Goal: Task Accomplishment & Management: Manage account settings

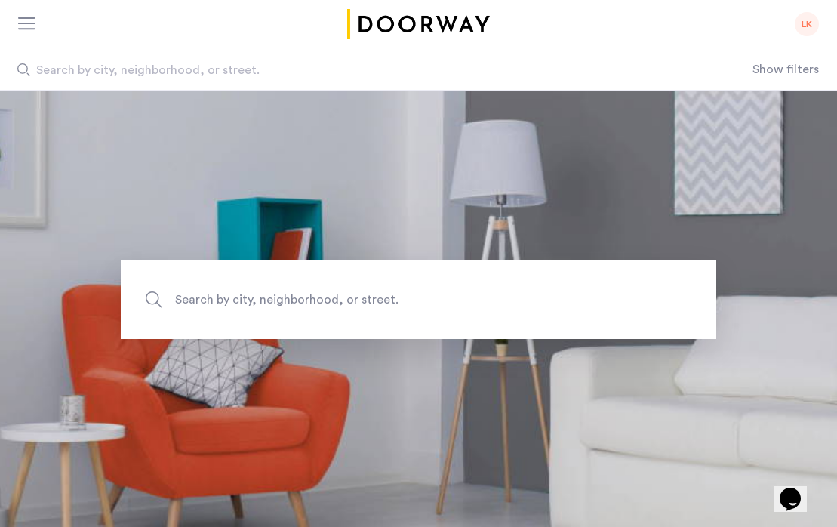
click at [798, 29] on div "LK" at bounding box center [807, 24] width 24 height 24
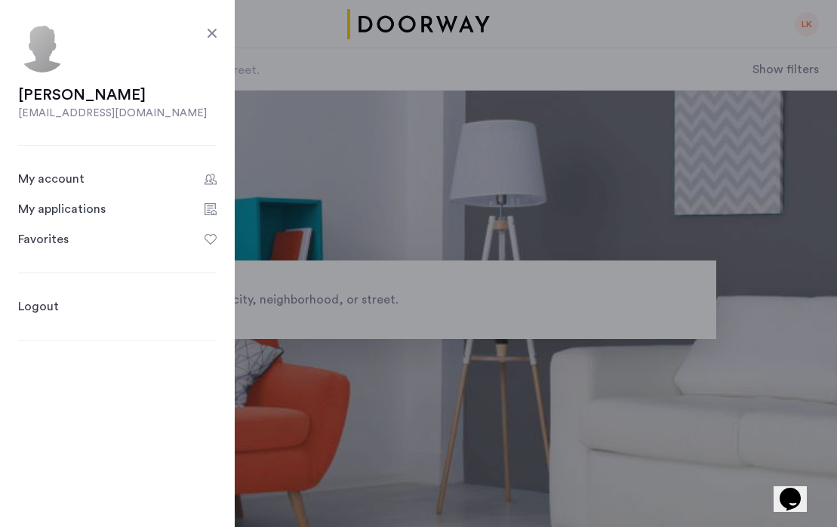
click at [95, 212] on div "My applications" at bounding box center [62, 209] width 88 height 18
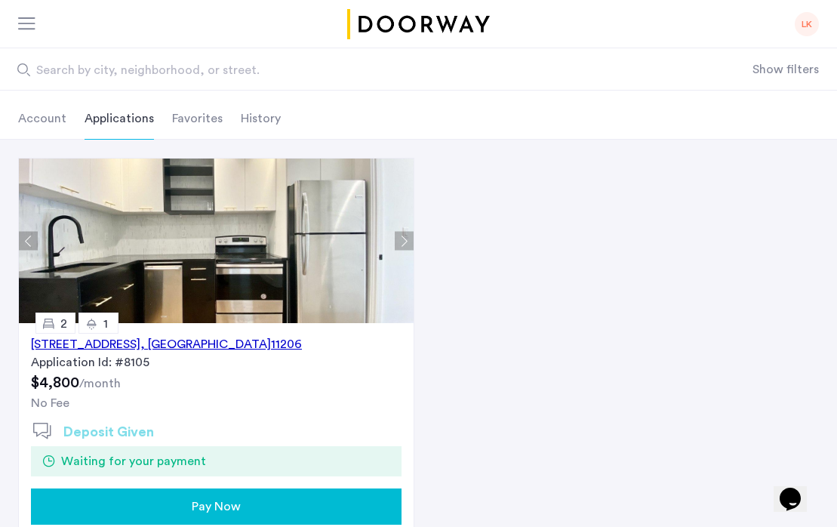
scroll to position [59, 0]
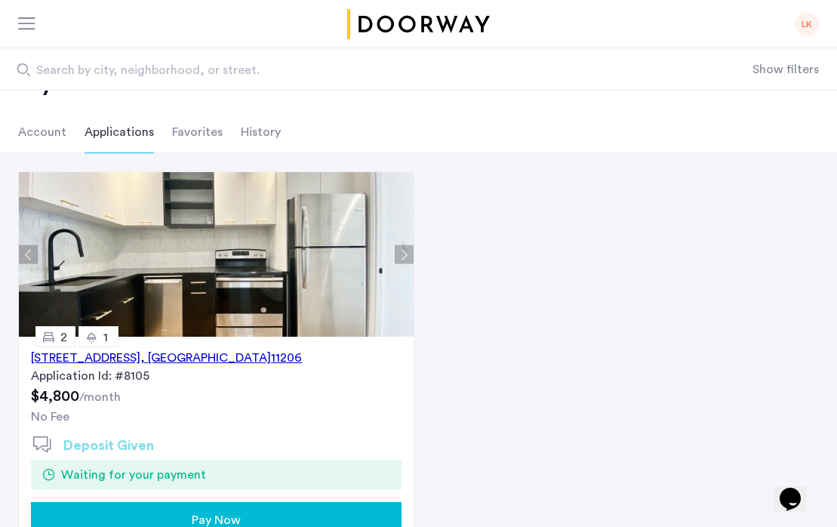
click at [46, 130] on li "Account" at bounding box center [42, 132] width 48 height 42
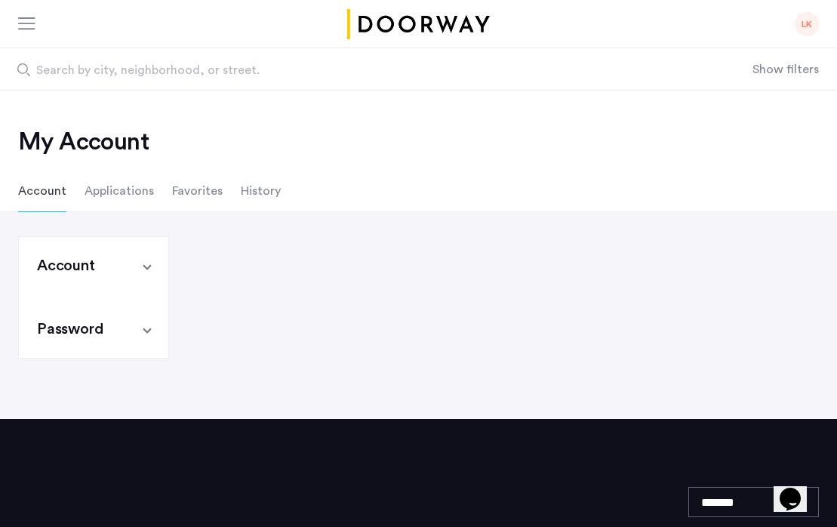
click at [257, 192] on li "History" at bounding box center [261, 191] width 40 height 42
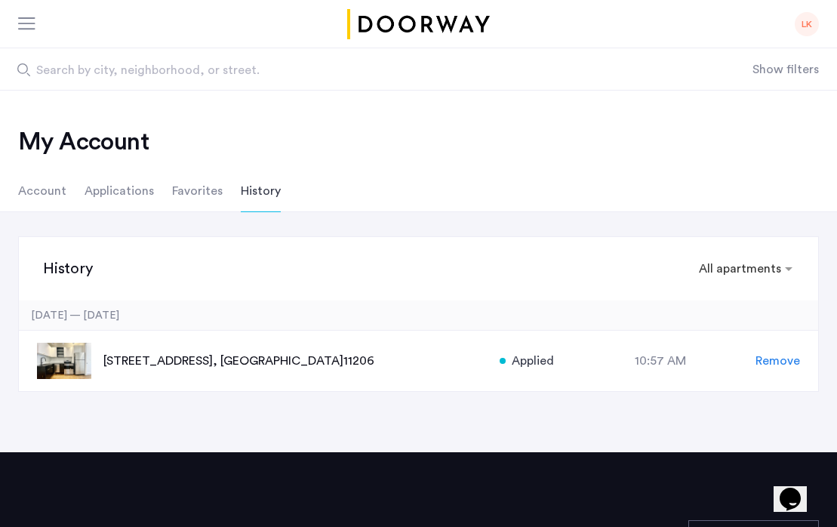
click at [23, 19] on div at bounding box center [27, 24] width 19 height 15
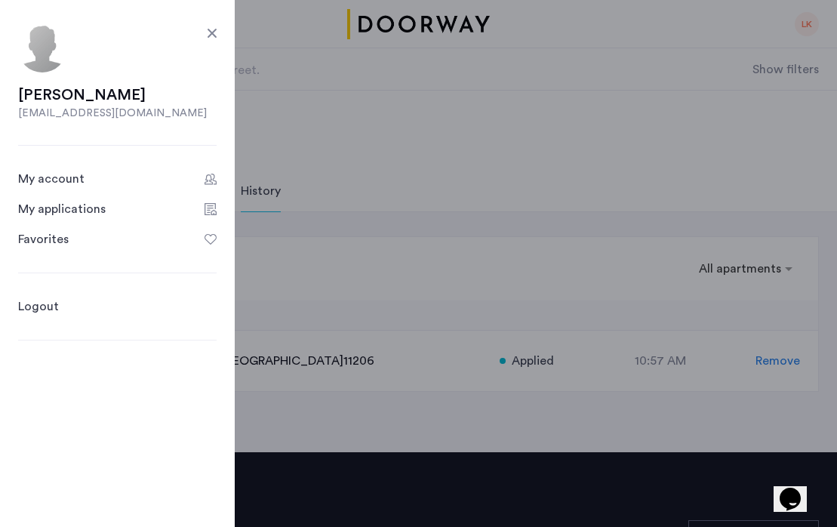
click at [299, 87] on header "LK Liza Kohlenberg lizakohlenberg@gmail.com My account My applications Favorite…" at bounding box center [418, 45] width 837 height 91
